Goal: Task Accomplishment & Management: Manage account settings

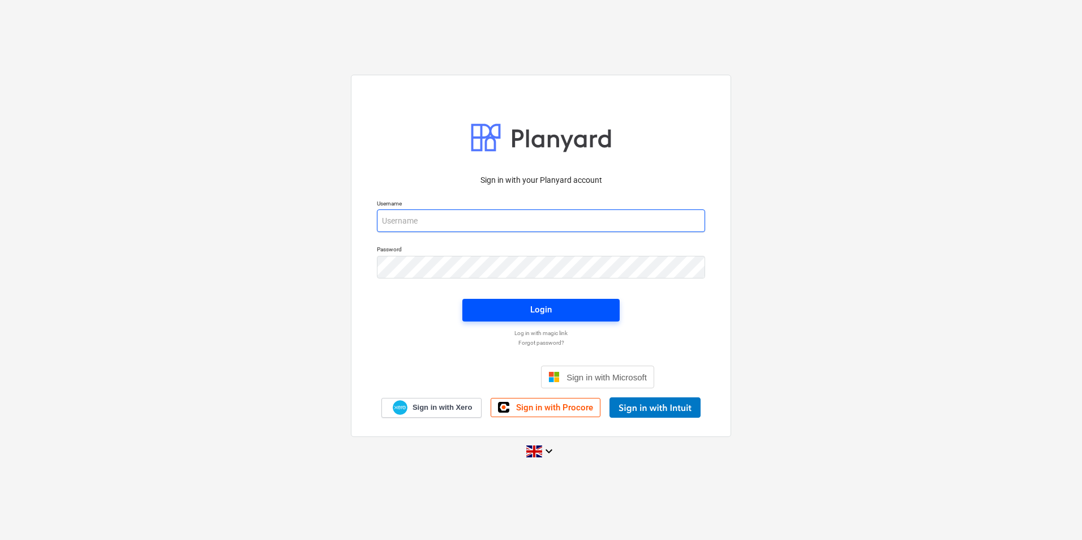
type input "[PERSON_NAME][EMAIL_ADDRESS][DOMAIN_NAME]"
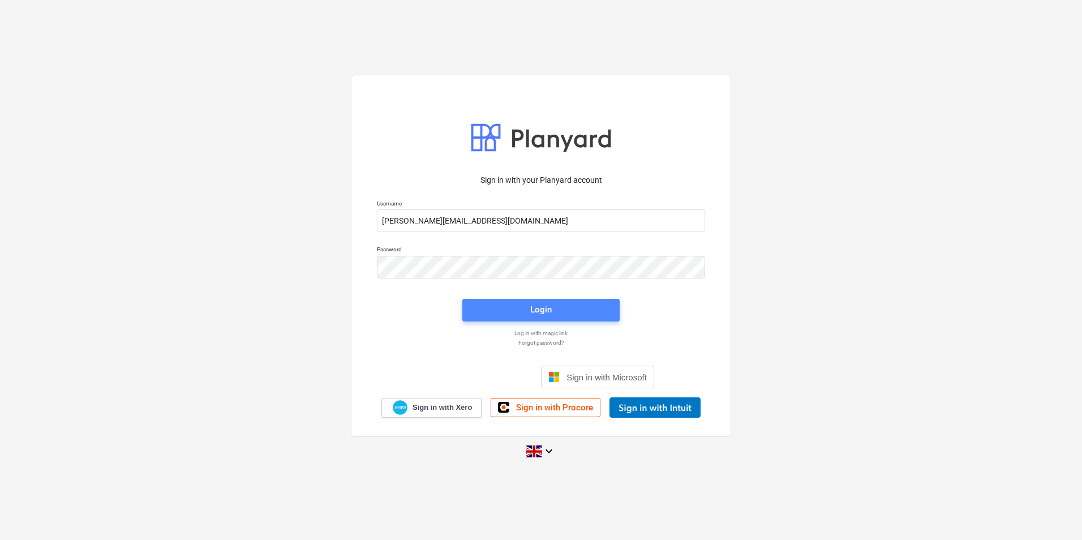
click at [555, 307] on span "Login" at bounding box center [541, 309] width 130 height 15
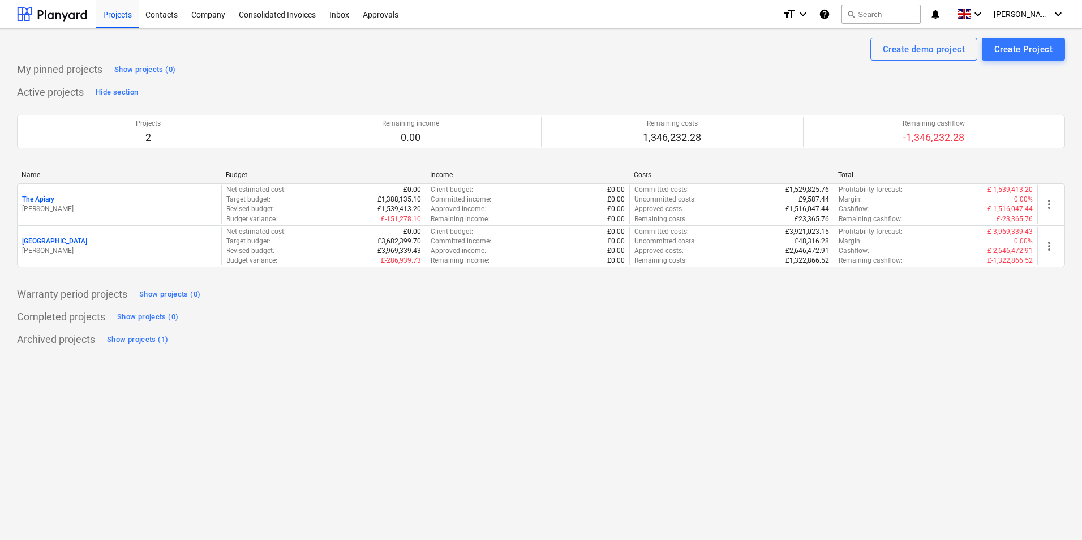
click at [89, 240] on div "[GEOGRAPHIC_DATA]" at bounding box center [119, 242] width 195 height 10
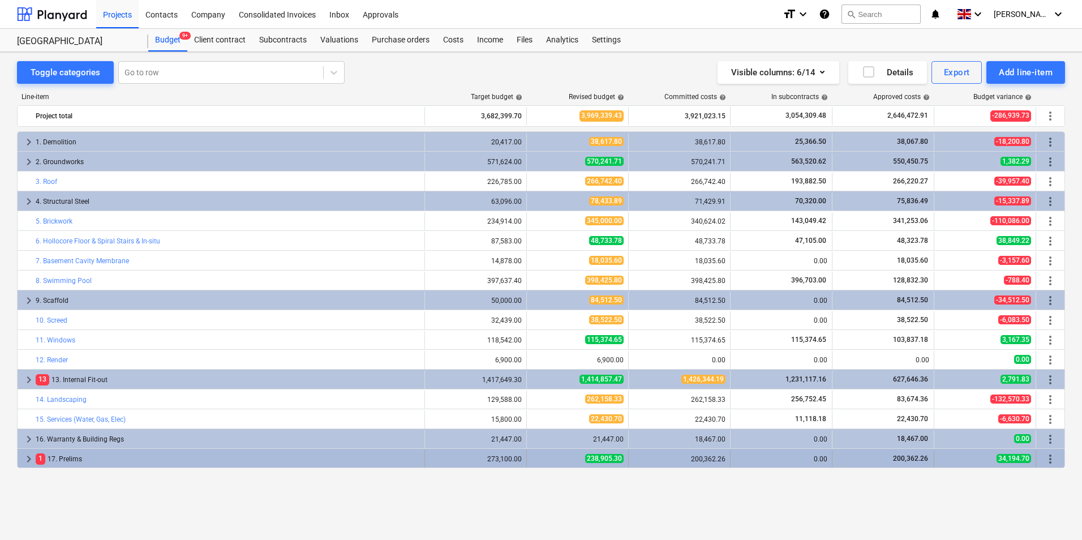
click at [31, 460] on span "keyboard_arrow_right" at bounding box center [29, 459] width 14 height 14
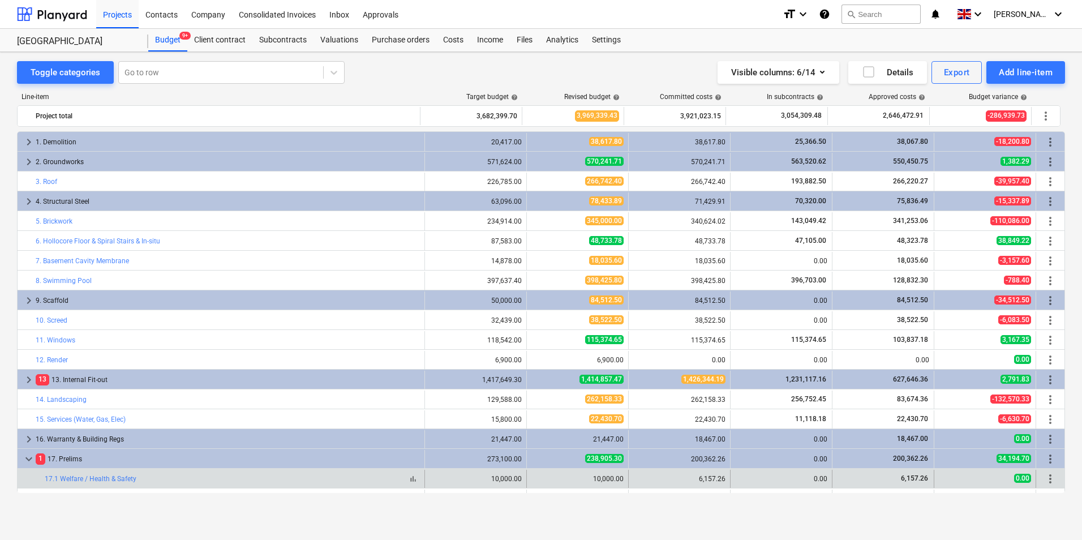
scroll to position [114, 0]
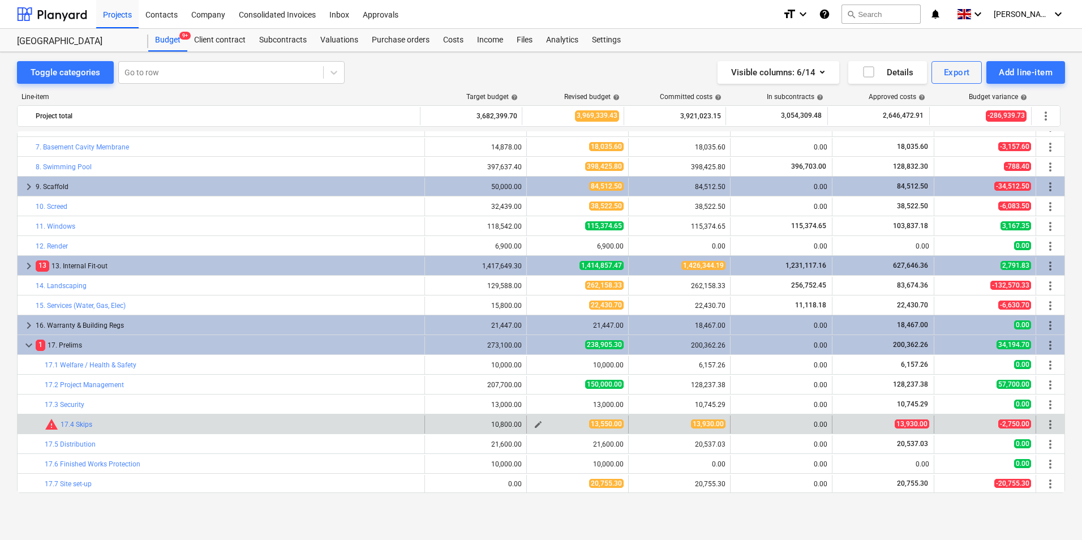
click at [532, 423] on button "edit" at bounding box center [539, 425] width 14 height 14
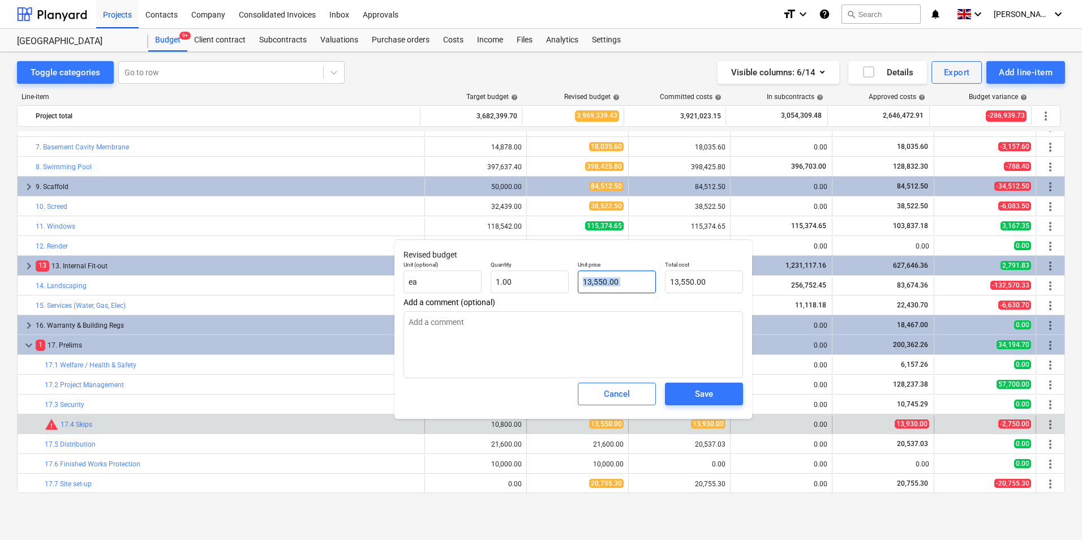
drag, startPoint x: 640, startPoint y: 280, endPoint x: 576, endPoint y: 289, distance: 64.5
click at [581, 287] on div "Unit (optional) ea Quantity 1.00 Unit price 13,550.00 Total cost 13,550.00" at bounding box center [573, 276] width 349 height 41
click at [713, 395] on div "Save" at bounding box center [704, 394] width 18 height 15
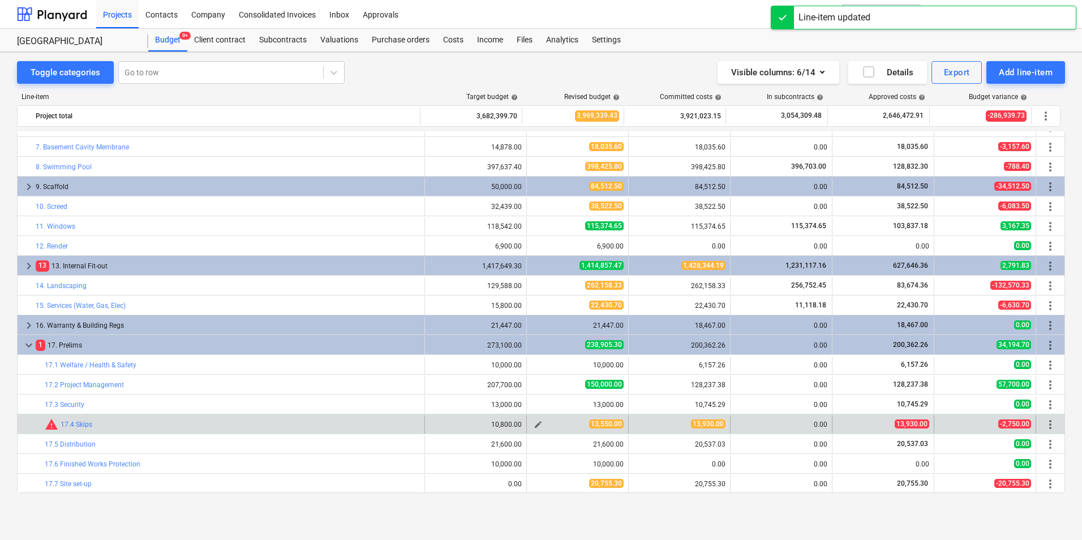
click at [538, 427] on span "edit" at bounding box center [538, 424] width 9 height 9
type textarea "x"
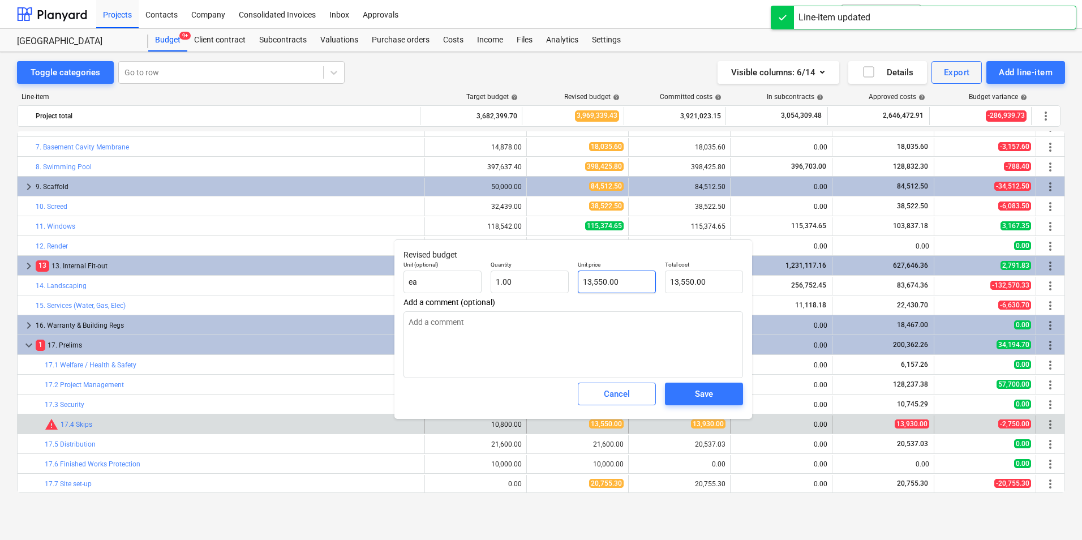
type input "13550"
drag, startPoint x: 631, startPoint y: 282, endPoint x: 571, endPoint y: 288, distance: 60.3
click at [571, 288] on div "Unit (optional) ea Quantity 1.00 Unit price 13550 Total cost 13,550.00" at bounding box center [573, 276] width 349 height 41
type textarea "x"
type input "1"
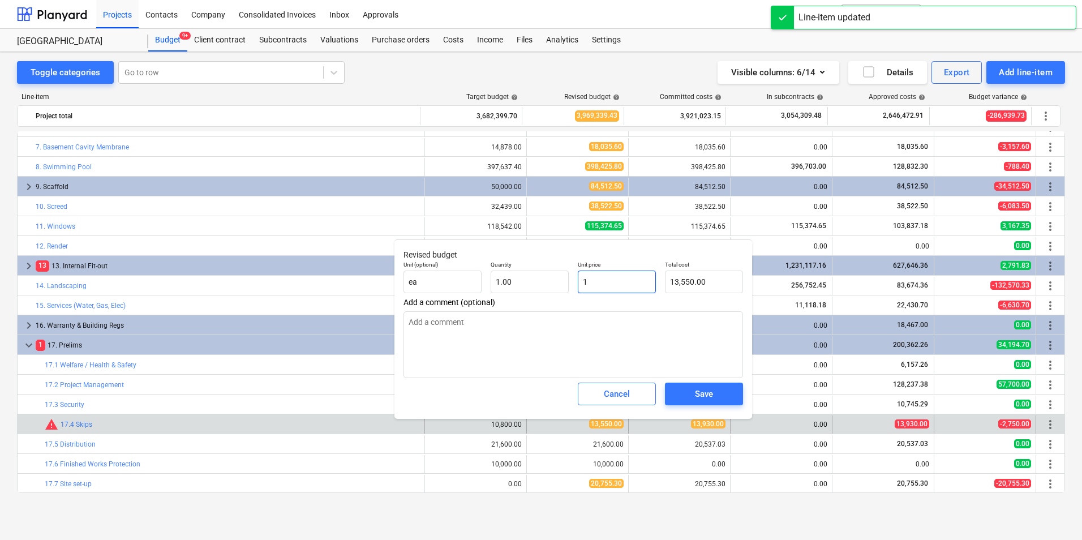
type input "1.00"
type textarea "x"
type input "13"
type input "13.00"
type textarea "x"
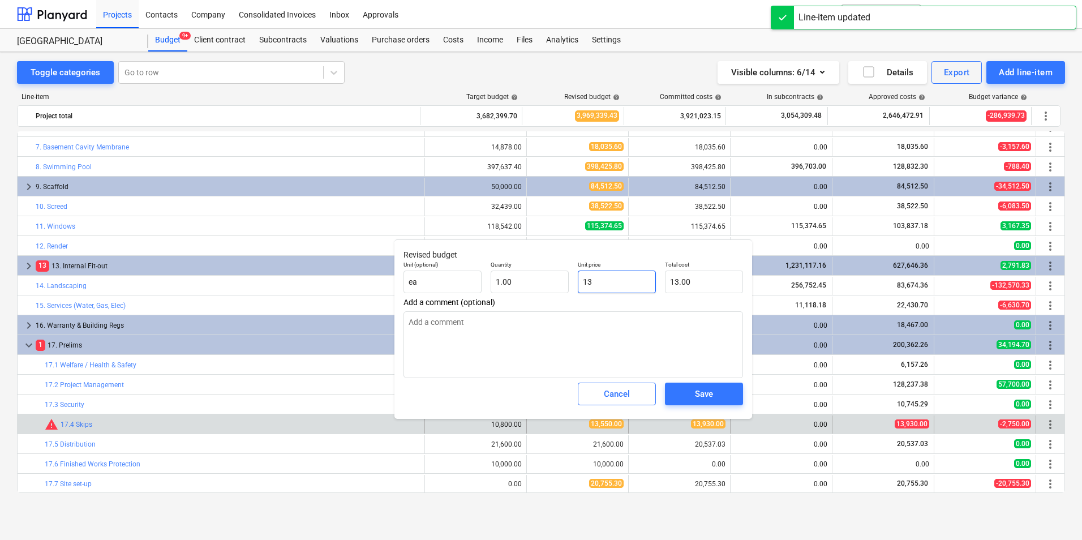
type input "139"
type input "139.00"
type textarea "x"
type input "1393"
type input "1,393.00"
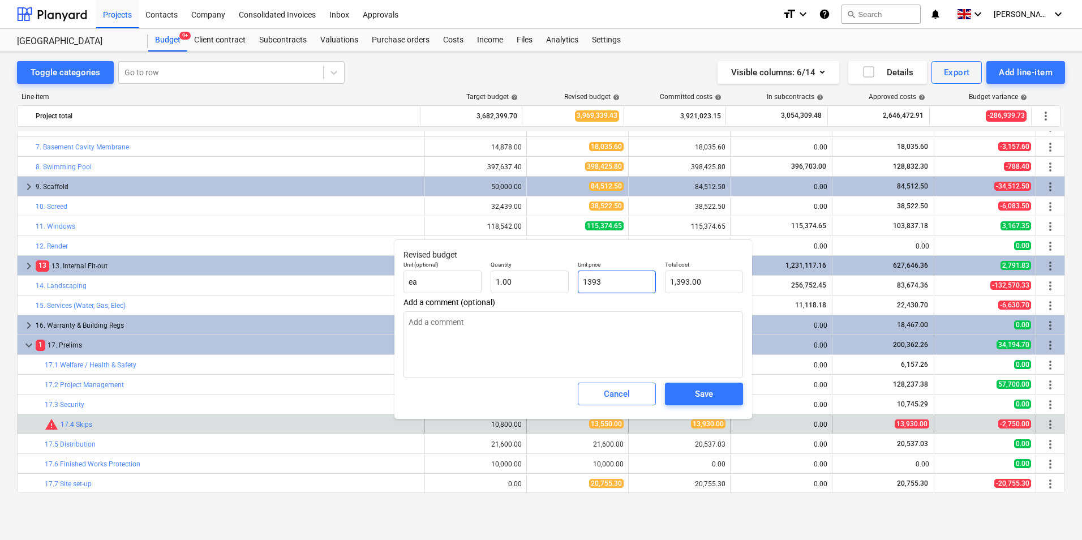
type textarea "x"
type input "13930"
type input "13,930.00"
type input "13930"
type textarea "x"
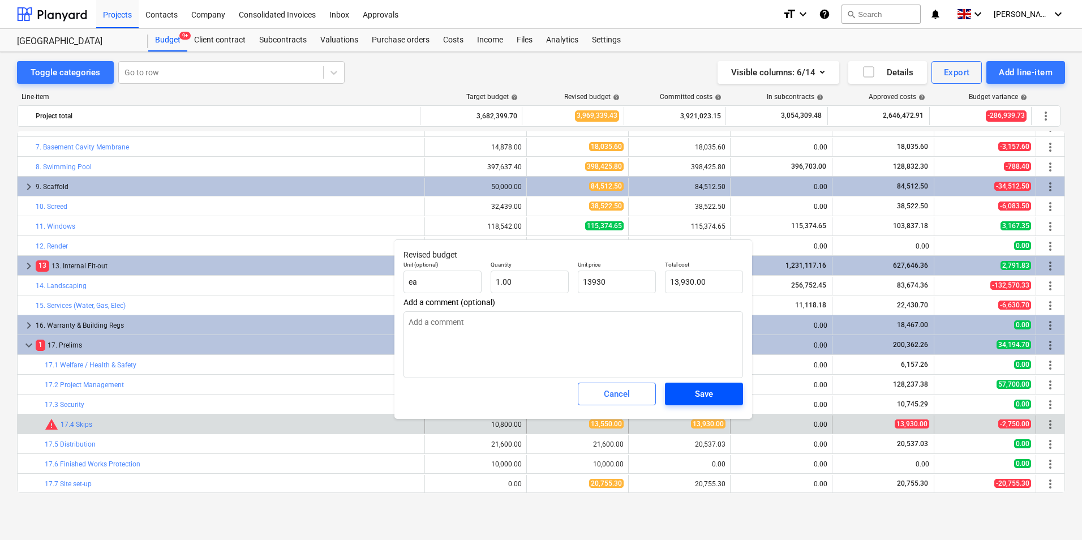
type input "13,930.00"
click at [708, 397] on div "Save" at bounding box center [704, 394] width 18 height 15
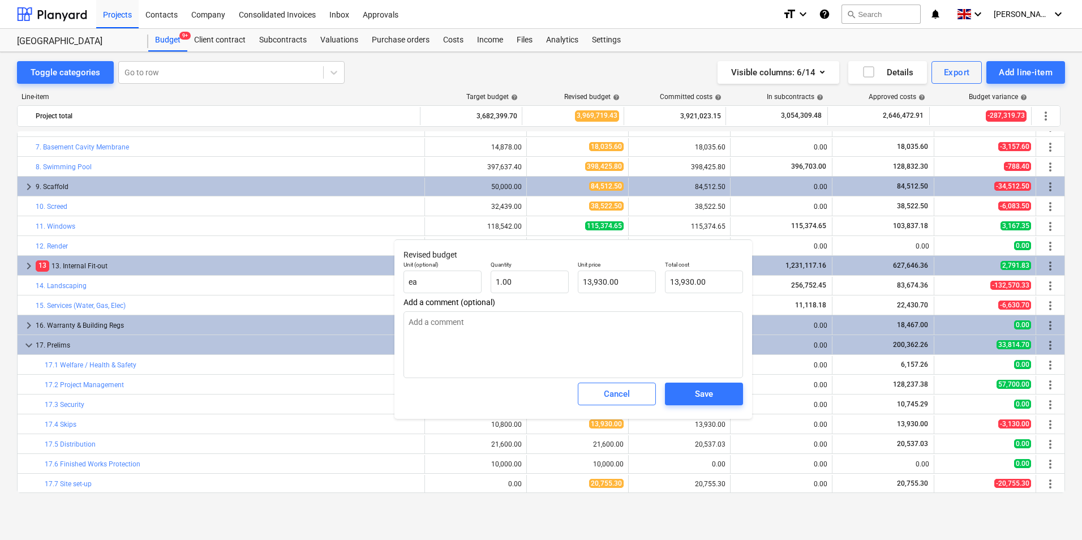
type textarea "x"
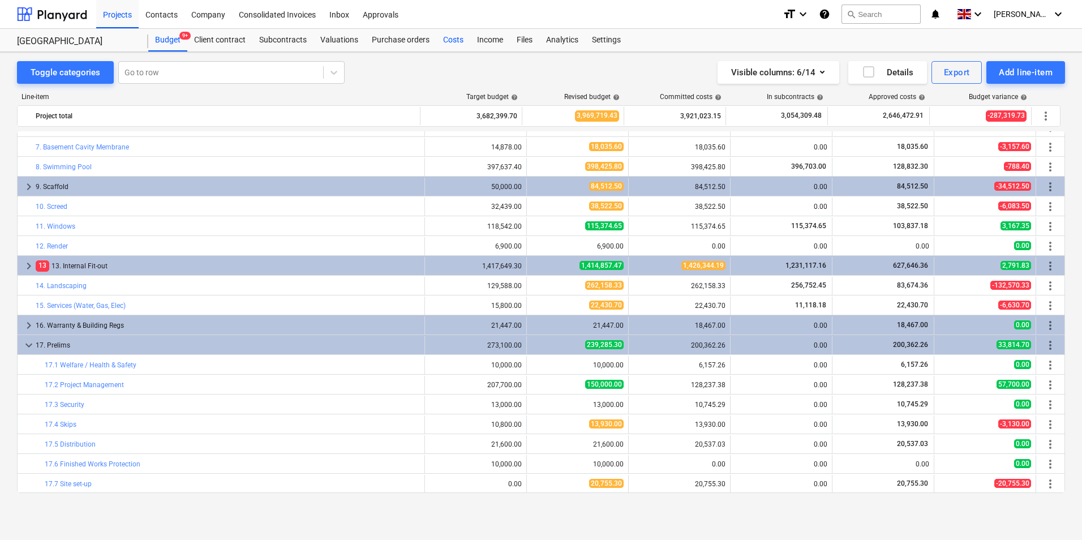
click at [453, 43] on div "Costs" at bounding box center [454, 40] width 34 height 23
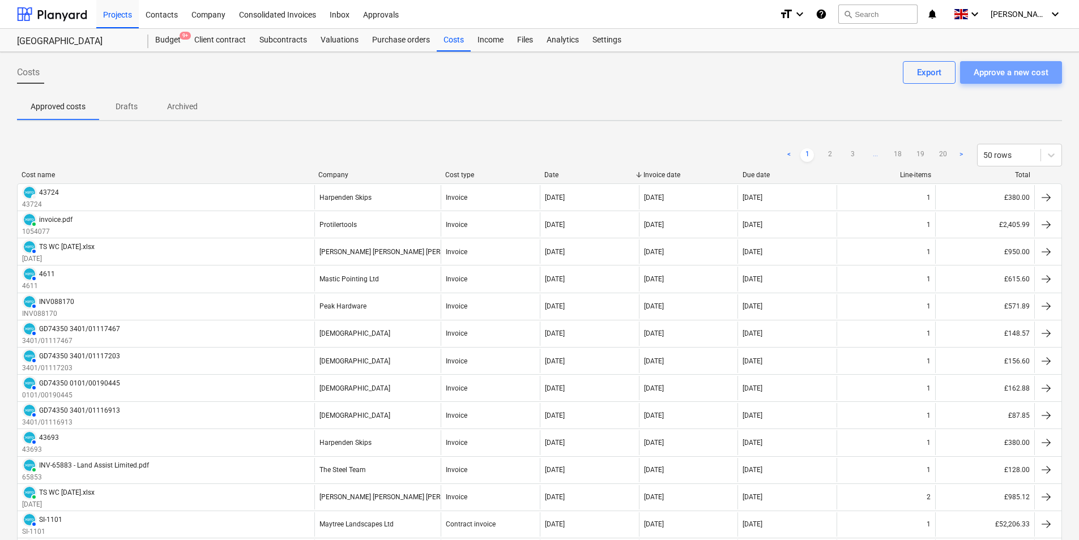
drag, startPoint x: 1004, startPoint y: 76, endPoint x: 0, endPoint y: 19, distance: 1005.4
click at [1003, 75] on div "Approve a new cost" at bounding box center [1010, 72] width 75 height 15
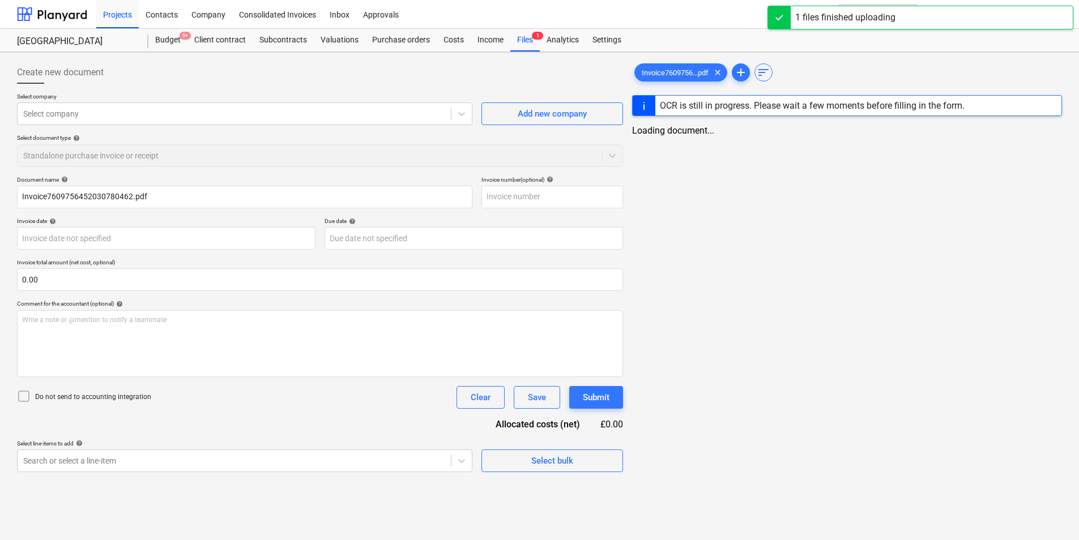
type input "Invoice7609756452030780462.pdf"
click at [549, 199] on input "text" at bounding box center [552, 197] width 142 height 23
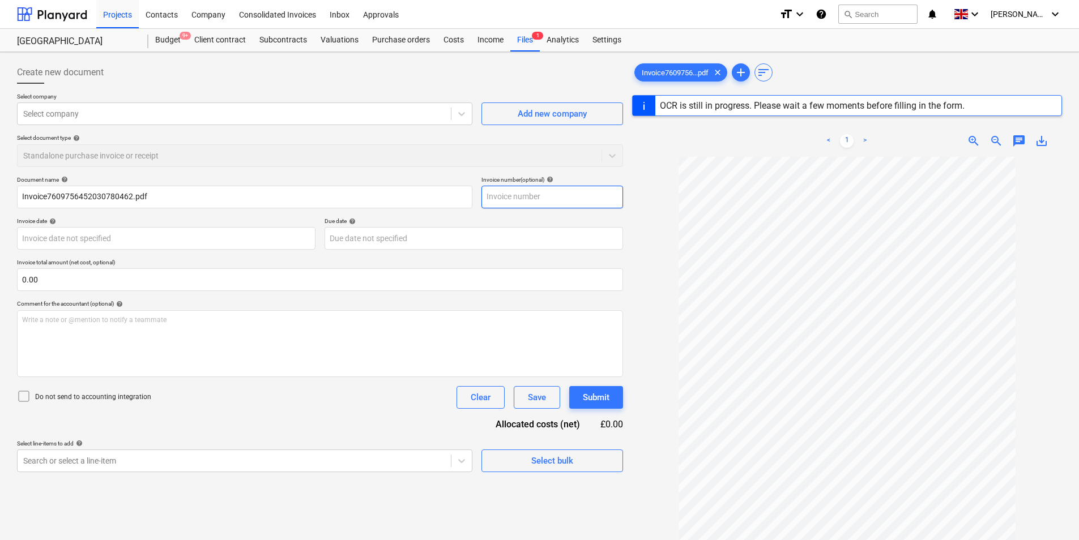
paste input "A23183567072"
type input "A23183567072"
type input "[DATE]"
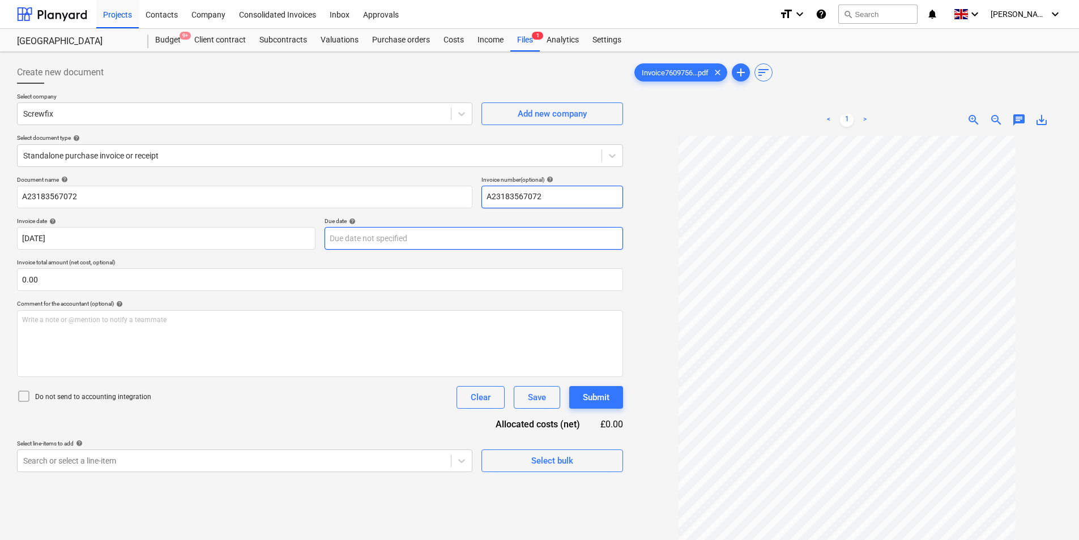
type input "A23183567072"
click at [417, 238] on body "Projects Contacts Company Consolidated Invoices Inbox Approvals format_size key…" at bounding box center [539, 270] width 1079 height 540
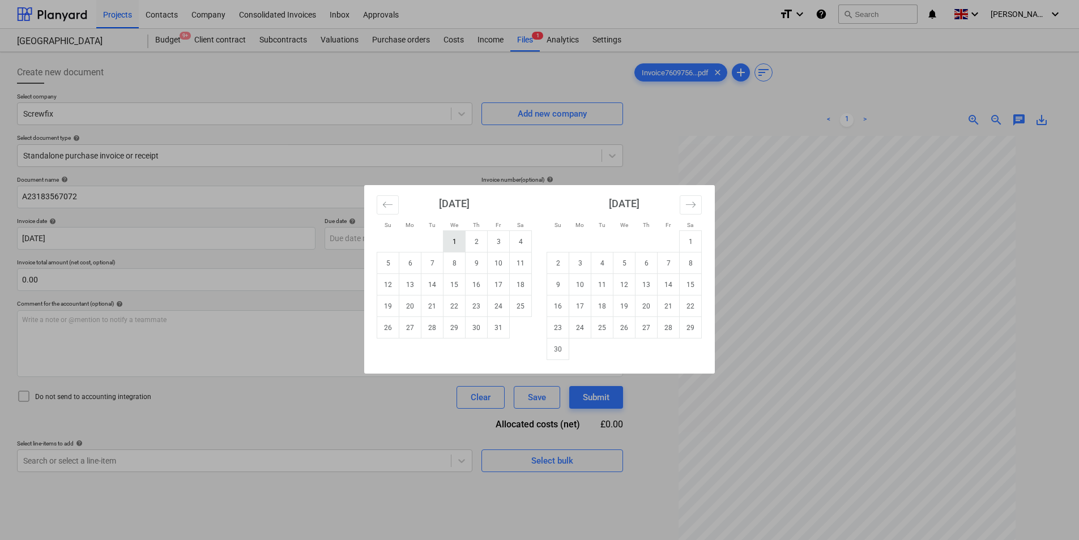
click at [458, 244] on td "1" at bounding box center [454, 242] width 22 height 22
type input "[DATE]"
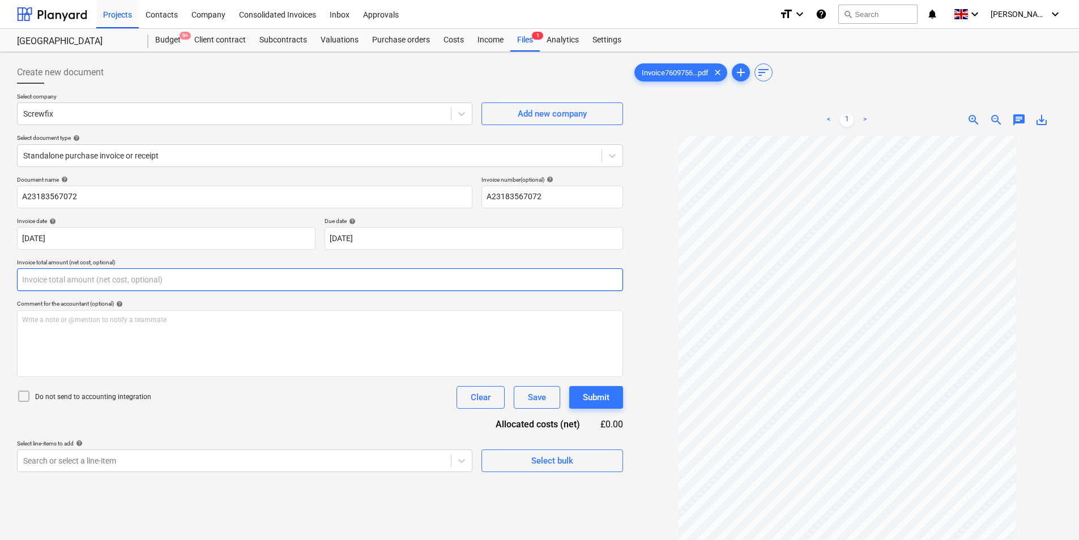
click at [122, 285] on input "text" at bounding box center [320, 279] width 606 height 23
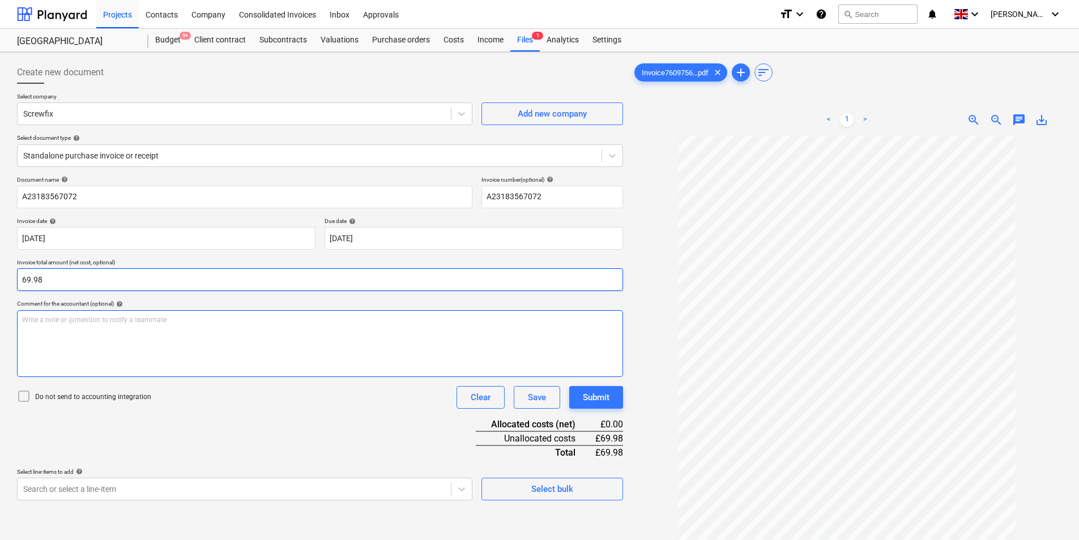
type input "69.98"
click at [86, 336] on div "Write a note or @mention to notify a teammate [PERSON_NAME]" at bounding box center [320, 343] width 606 height 67
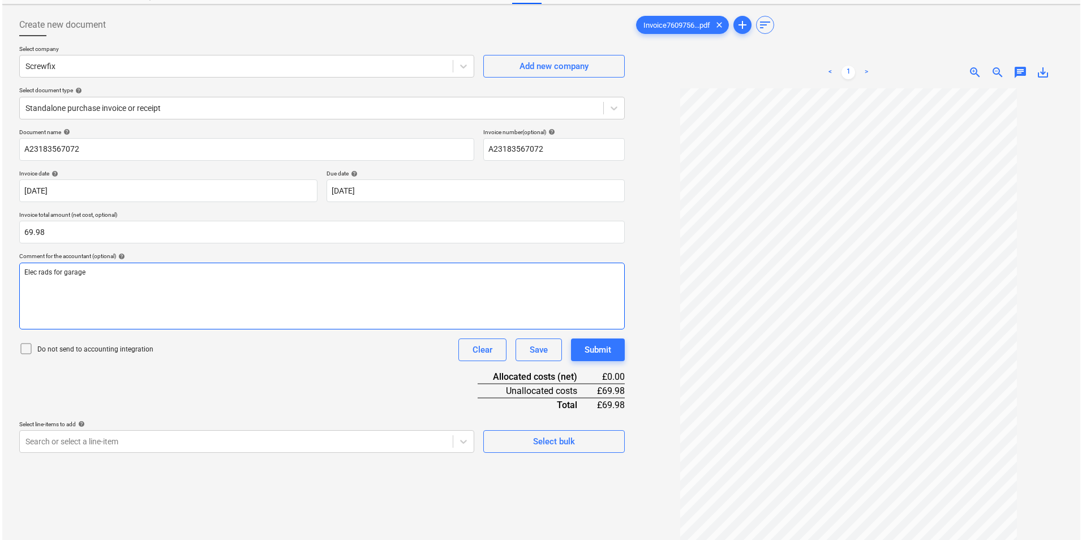
scroll to position [113, 0]
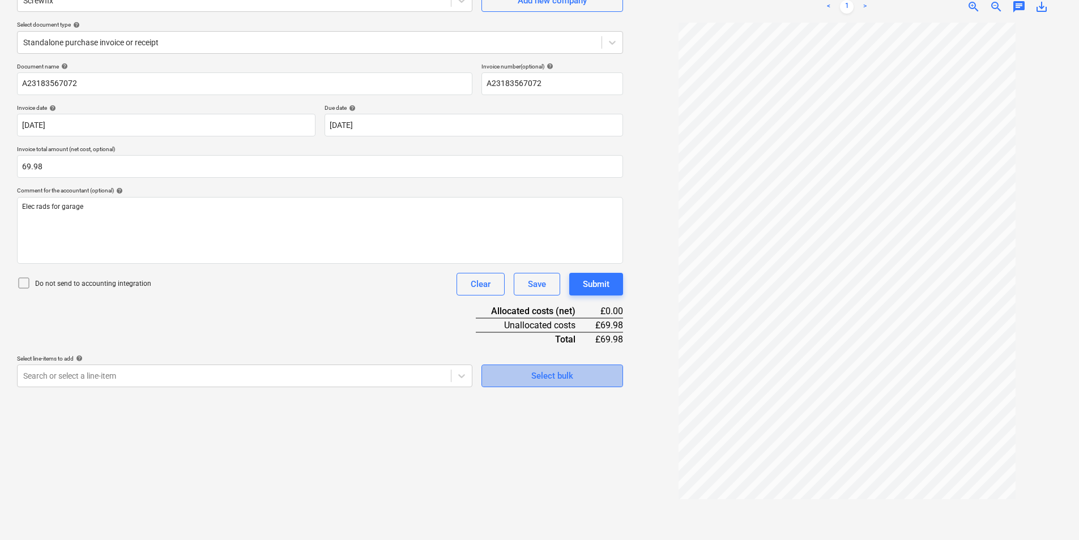
click at [561, 378] on div "Select bulk" at bounding box center [552, 376] width 42 height 15
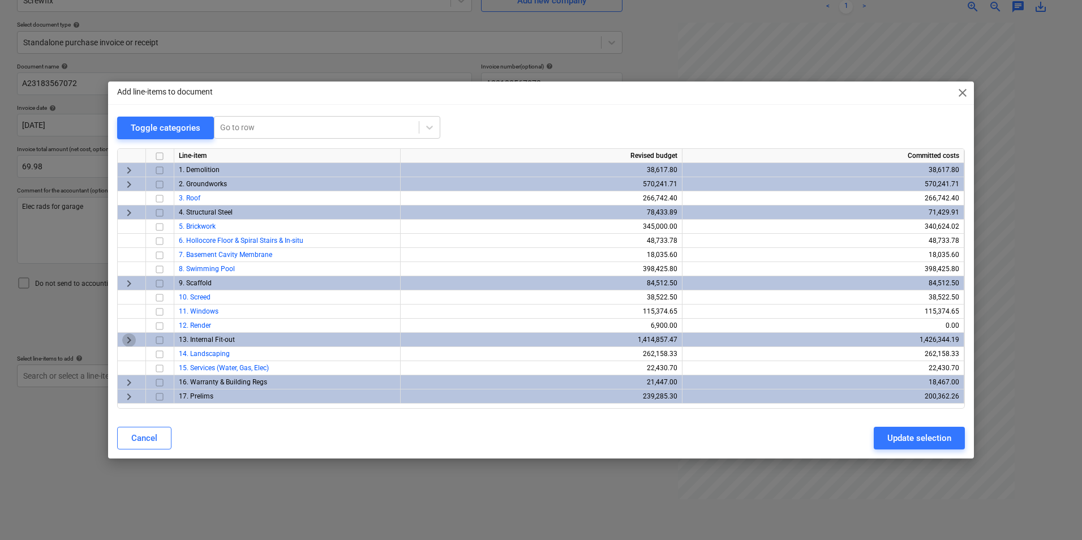
click at [132, 339] on span "keyboard_arrow_right" at bounding box center [129, 340] width 14 height 14
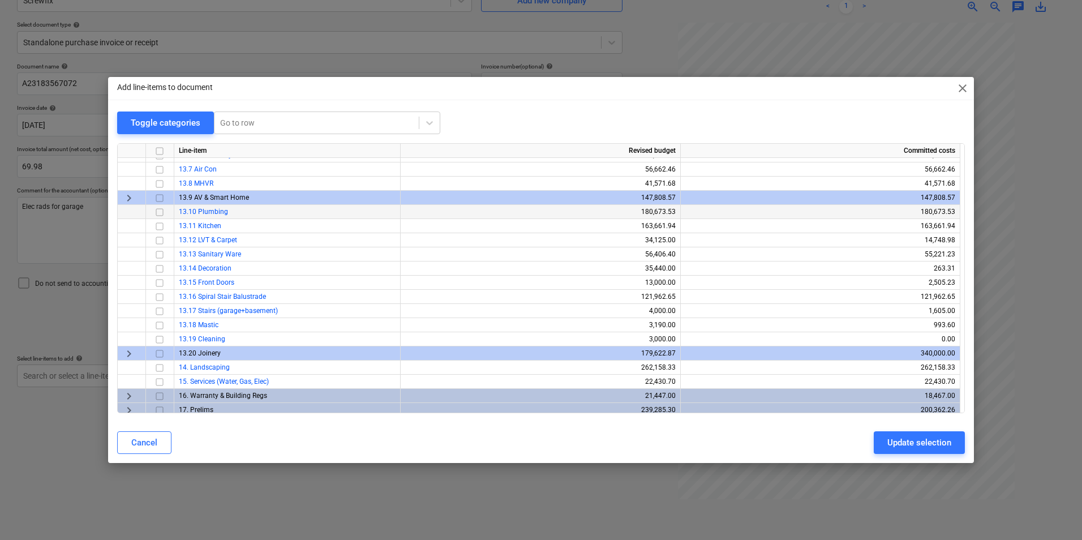
scroll to position [269, 0]
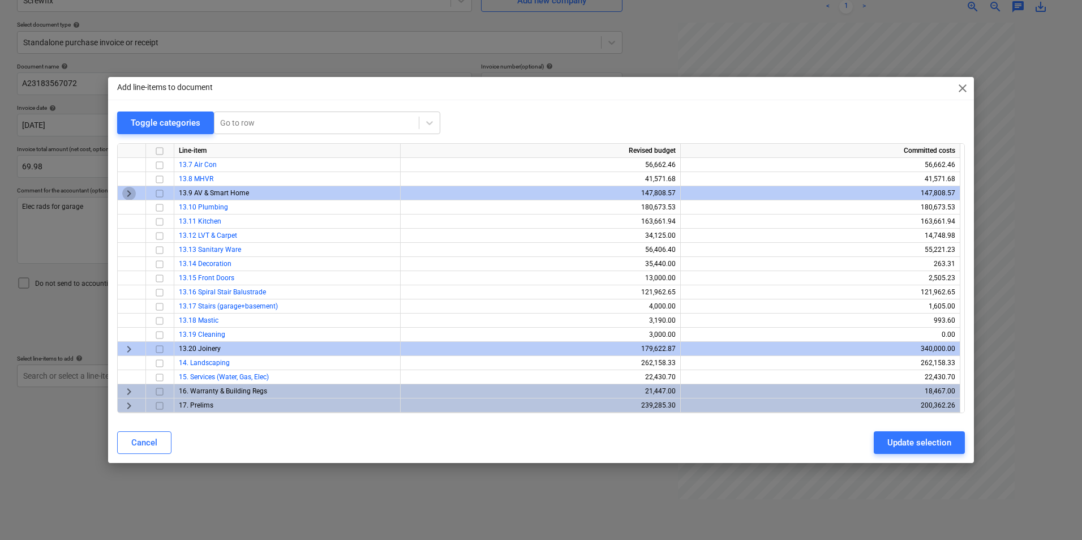
click at [131, 196] on span "keyboard_arrow_right" at bounding box center [129, 194] width 14 height 14
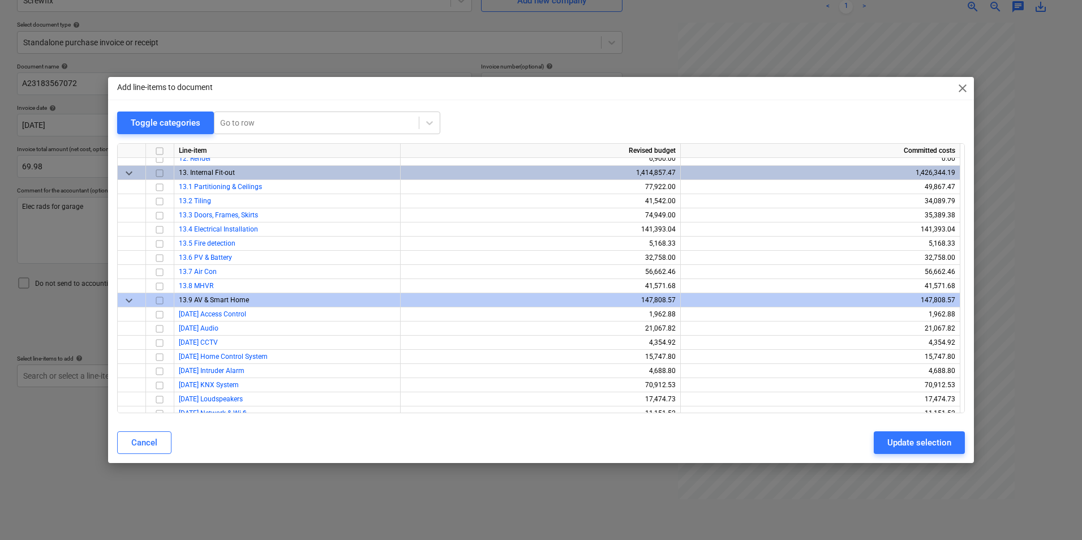
scroll to position [89, 0]
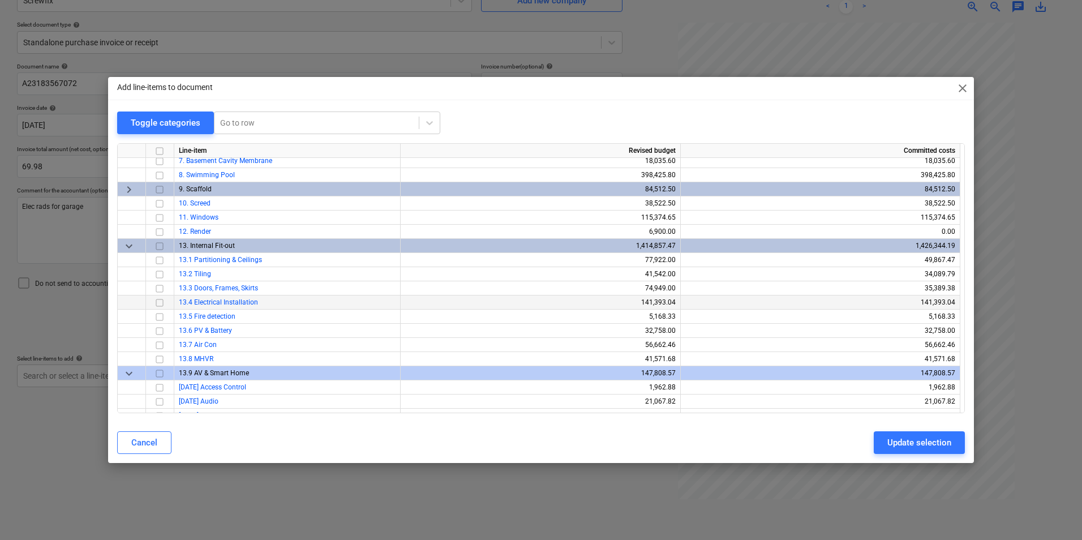
click at [157, 304] on input "checkbox" at bounding box center [160, 303] width 14 height 14
click at [916, 439] on div "Update selection" at bounding box center [920, 442] width 64 height 15
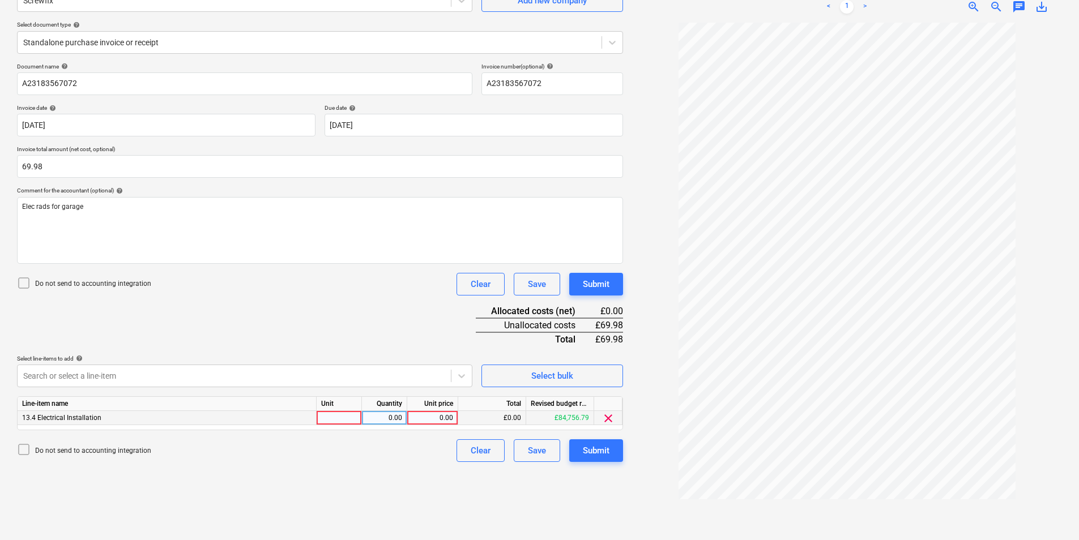
click at [341, 422] on div at bounding box center [338, 418] width 45 height 14
type input "ea"
type input "69.98"
click at [601, 457] on div "Submit" at bounding box center [596, 450] width 27 height 15
